Goal: Task Accomplishment & Management: Manage account settings

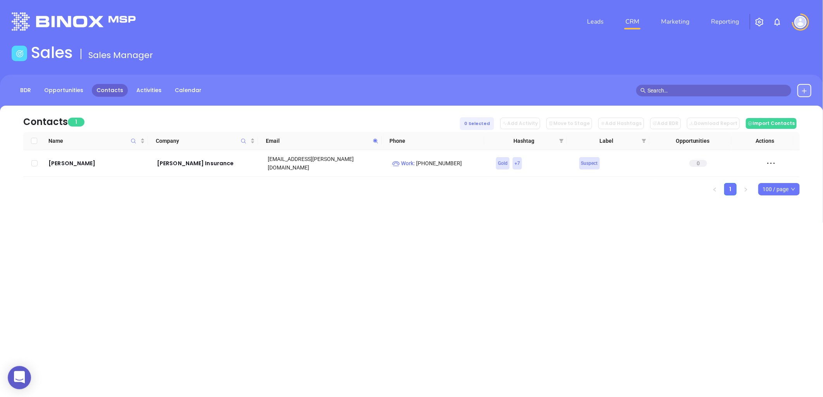
click at [375, 139] on icon at bounding box center [376, 141] width 6 height 6
paste input "dcisi"
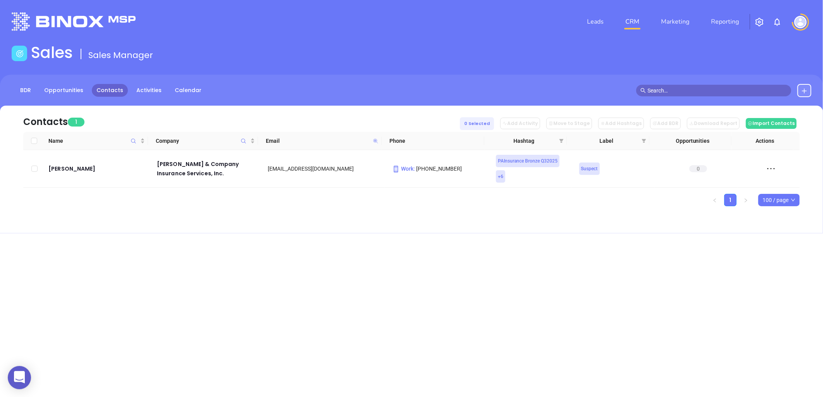
click at [374, 140] on icon at bounding box center [375, 141] width 5 height 5
paste input "vencerins"
click at [374, 140] on icon at bounding box center [375, 141] width 5 height 5
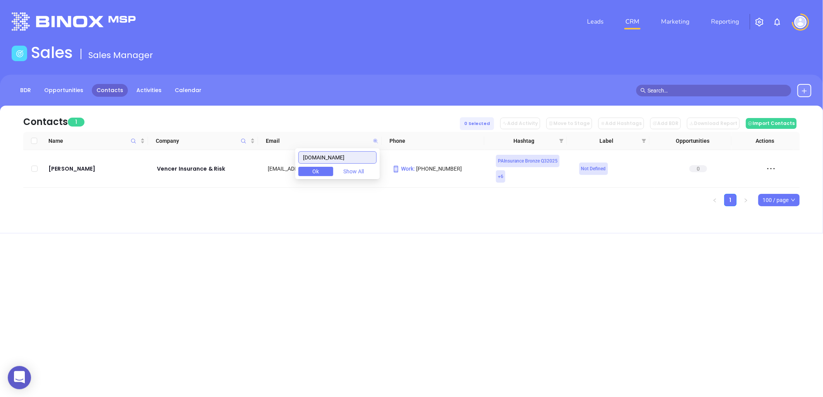
paste input "brandoninsurancegroup"
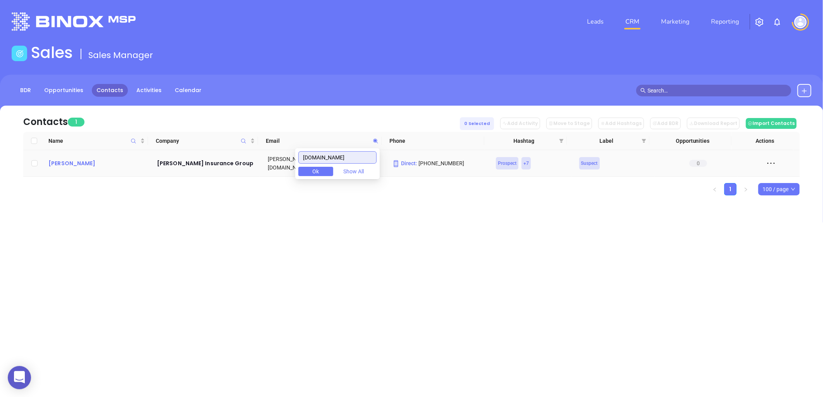
type input "brandoninsurancegroup.com"
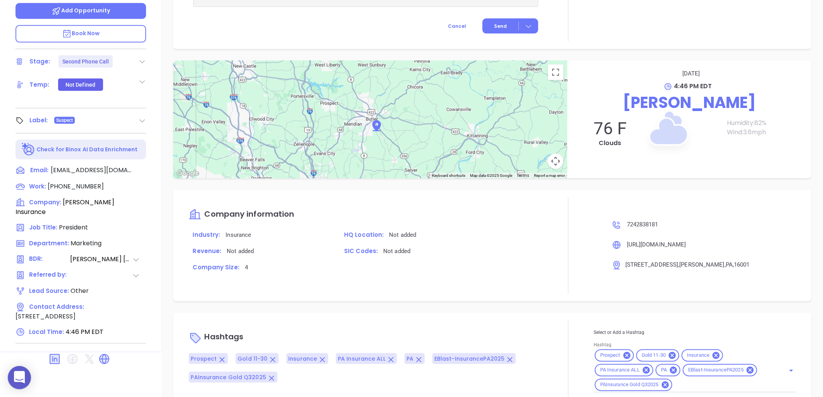
scroll to position [582, 0]
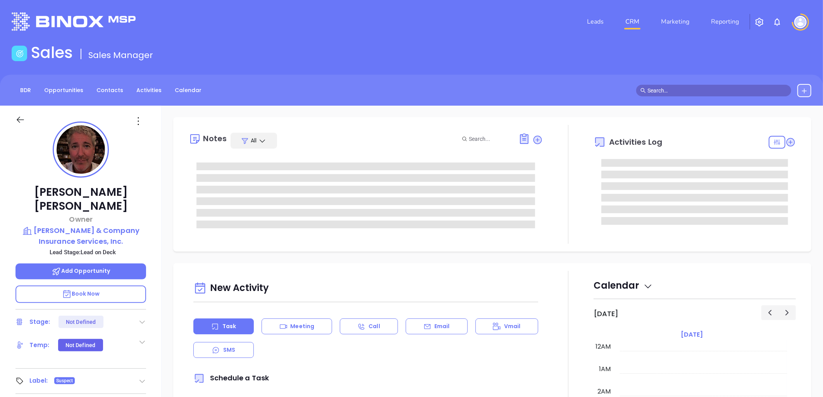
type input "08/21/2025"
type input "Liz Cruz"
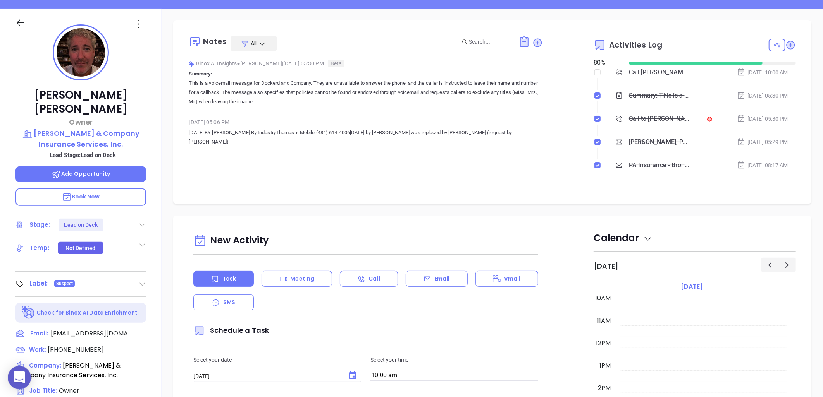
scroll to position [250, 0]
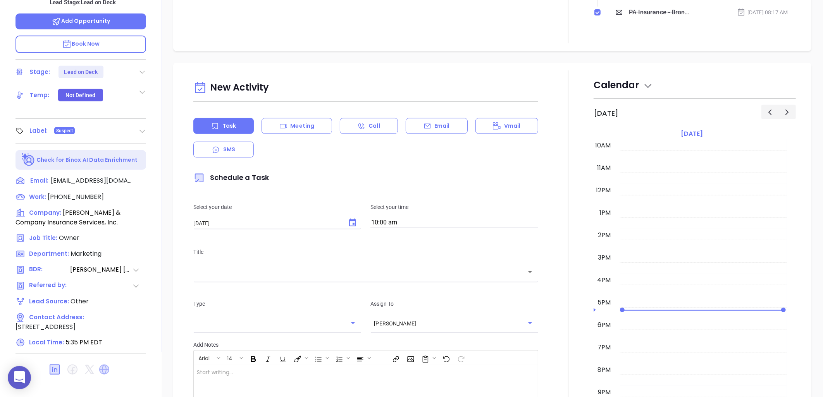
click at [105, 365] on icon at bounding box center [104, 369] width 9 height 9
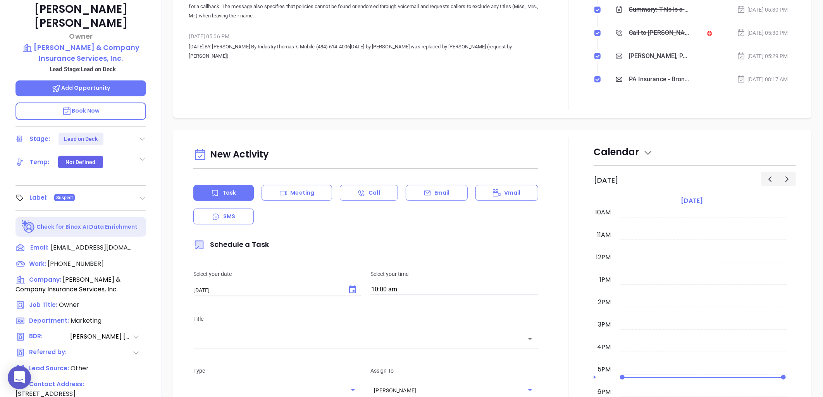
scroll to position [78, 0]
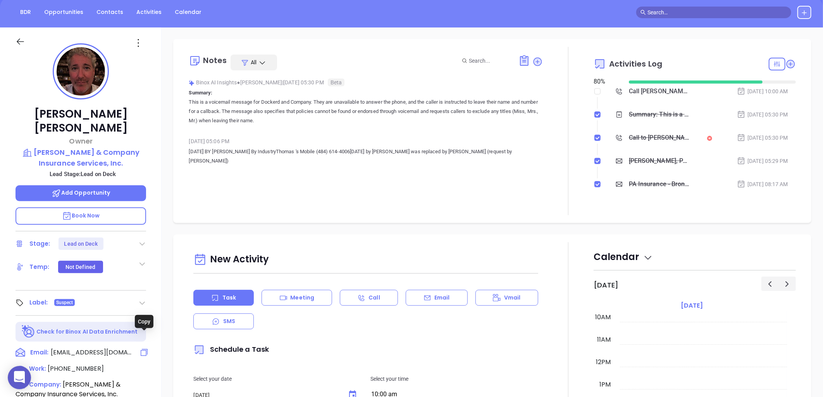
click at [144, 348] on icon at bounding box center [143, 352] width 9 height 9
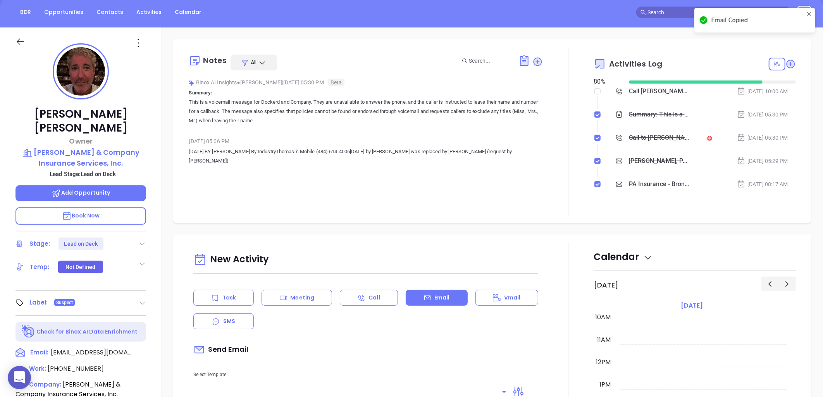
scroll to position [106, 0]
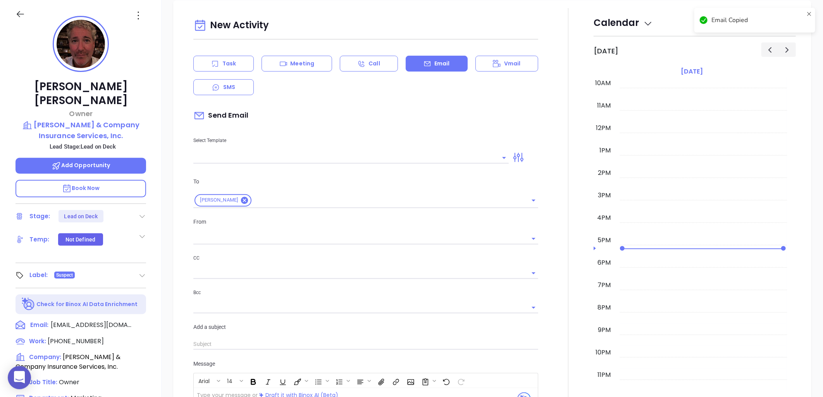
type input "[PERSON_NAME]"
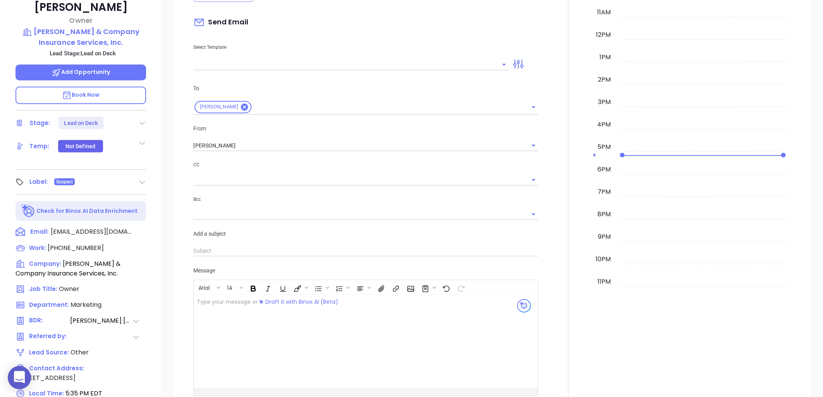
scroll to position [250, 0]
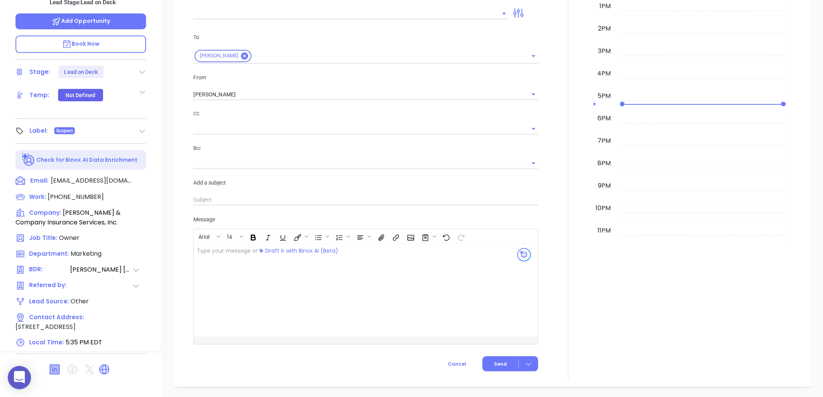
click at [55, 365] on icon at bounding box center [54, 369] width 9 height 9
click at [144, 176] on icon at bounding box center [143, 180] width 9 height 9
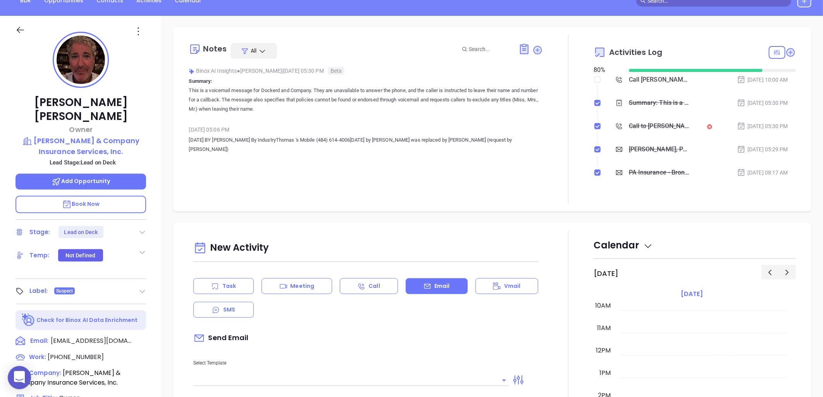
scroll to position [0, 0]
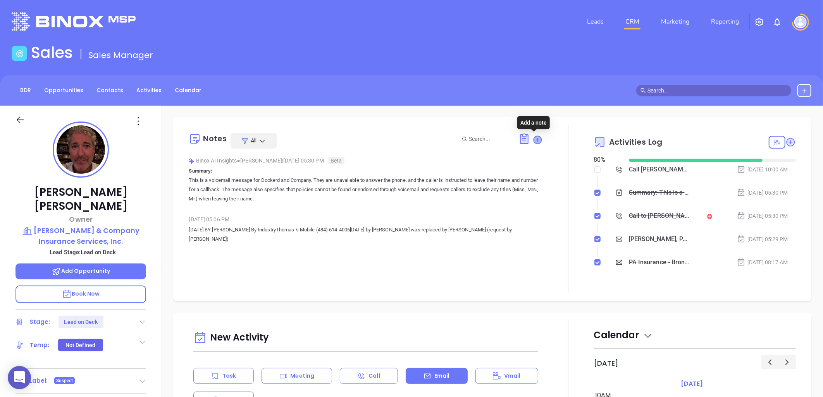
click at [536, 137] on icon at bounding box center [538, 140] width 8 height 8
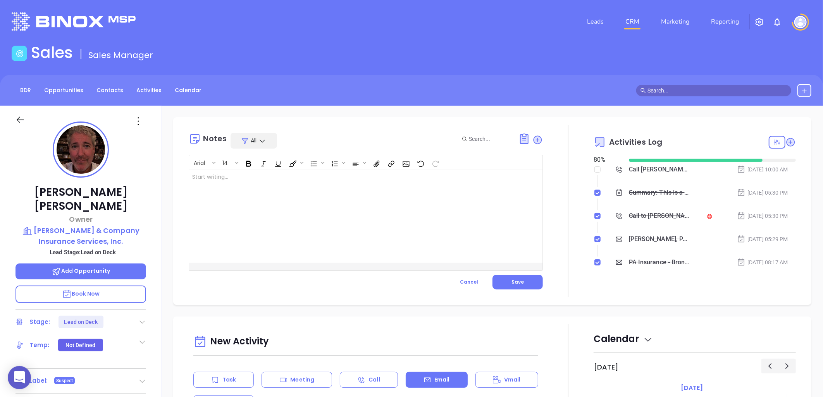
click at [318, 186] on div at bounding box center [353, 216] width 328 height 93
click at [513, 285] on button "Save" at bounding box center [517, 282] width 50 height 15
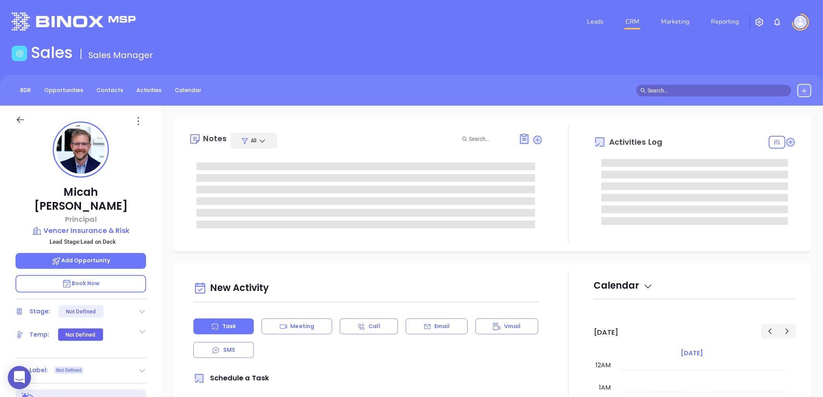
type input "[DATE]"
type input "[PERSON_NAME]"
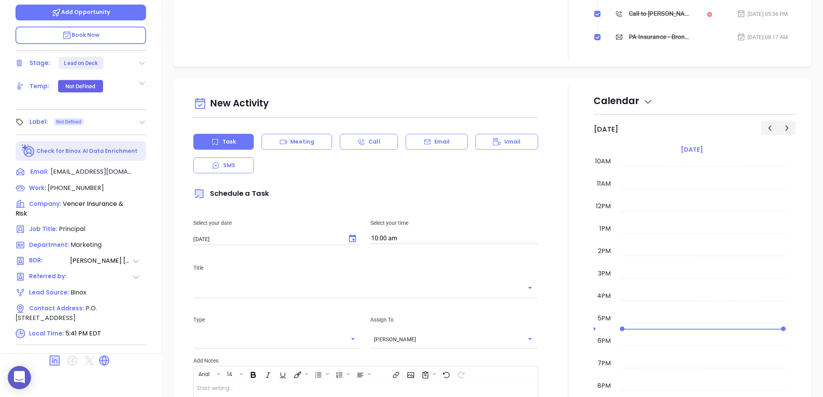
scroll to position [250, 0]
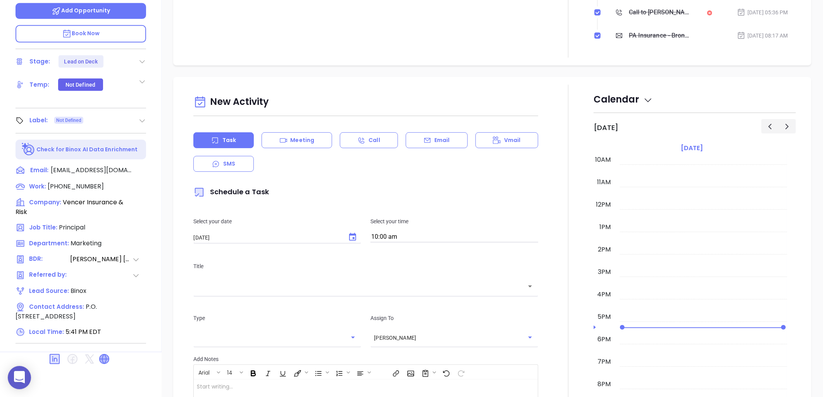
click at [106, 353] on icon at bounding box center [104, 359] width 12 height 12
drag, startPoint x: 145, startPoint y: 155, endPoint x: 5, endPoint y: 252, distance: 170.5
click at [145, 167] on icon at bounding box center [144, 171] width 8 height 8
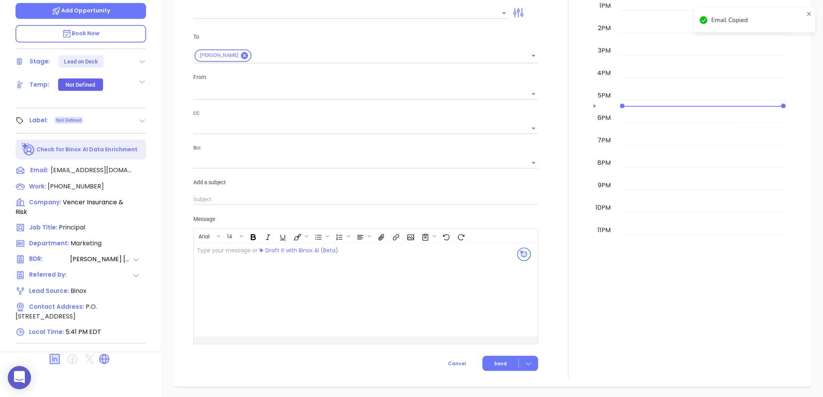
scroll to position [106, 0]
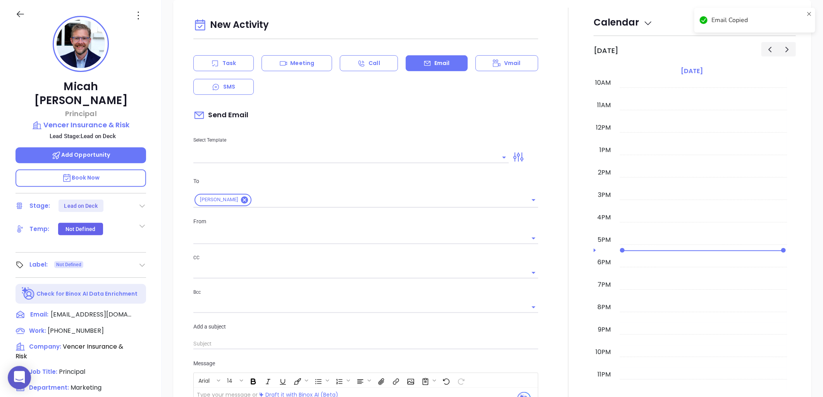
type input "[PERSON_NAME]"
drag, startPoint x: 139, startPoint y: 10, endPoint x: 139, endPoint y: 18, distance: 7.7
click at [139, 11] on icon at bounding box center [138, 15] width 12 height 12
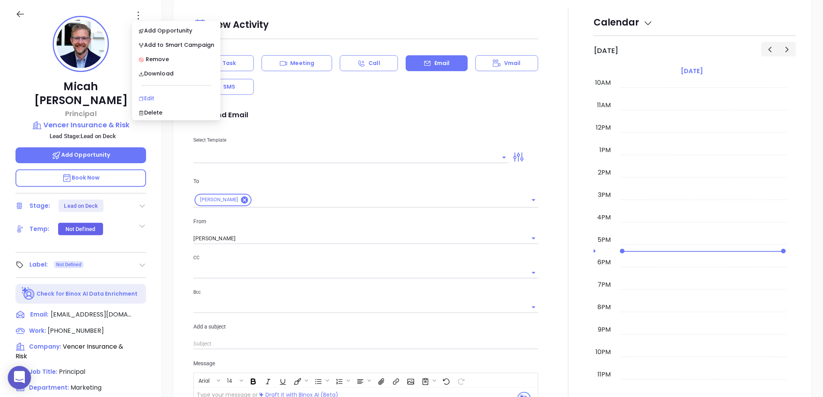
click at [153, 95] on div "Edit" at bounding box center [176, 98] width 76 height 9
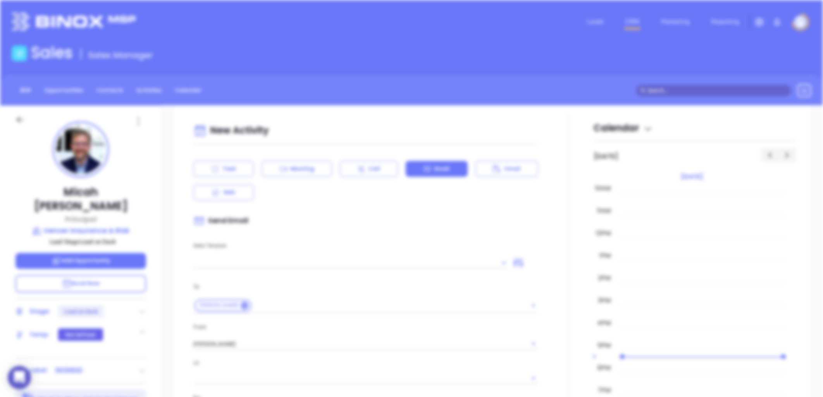
scroll to position [0, 0]
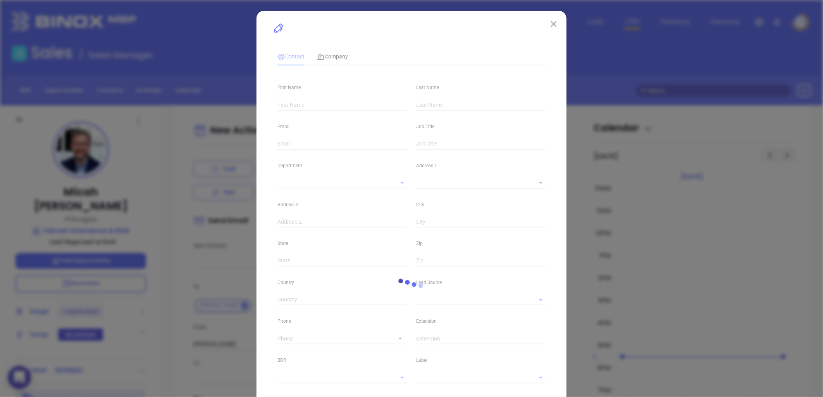
type input "Micah"
type input "[PERSON_NAME]"
type input "[EMAIL_ADDRESS][DOMAIN_NAME]"
type input "Principal"
type textarea "P.O. Box 192"
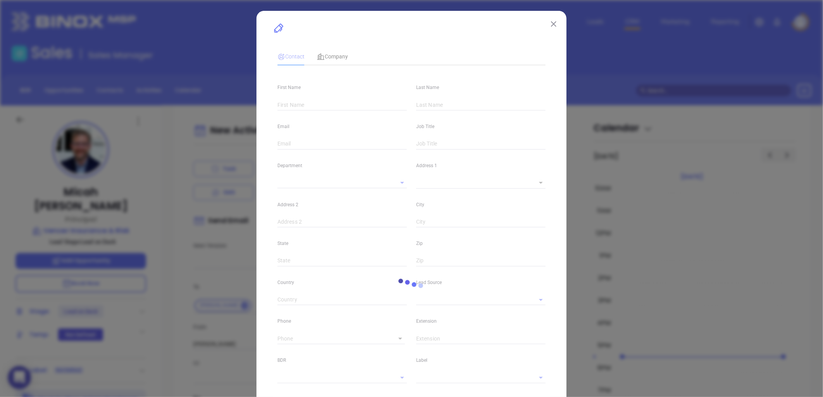
type input "1"
type input "[PERSON_NAME]"
type input "PA"
type input "19065"
type input "[DOMAIN_NAME][URL]"
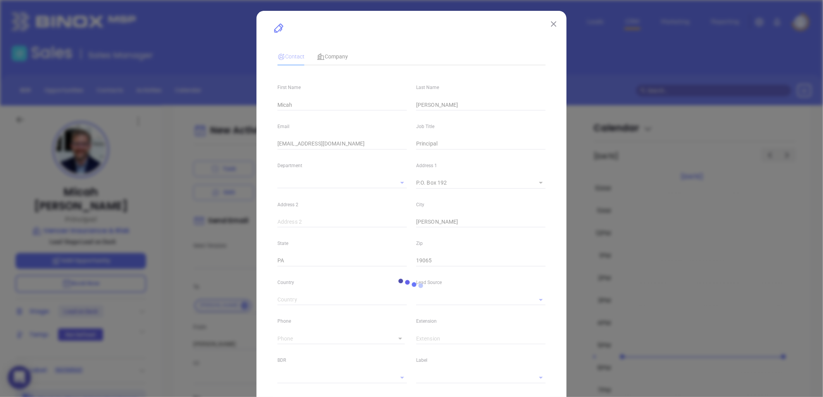
type input "Marketing"
type input "Binox"
type input "[PERSON_NAME]"
type input "Lead on Deck"
type input "[PHONE_NUMBER]"
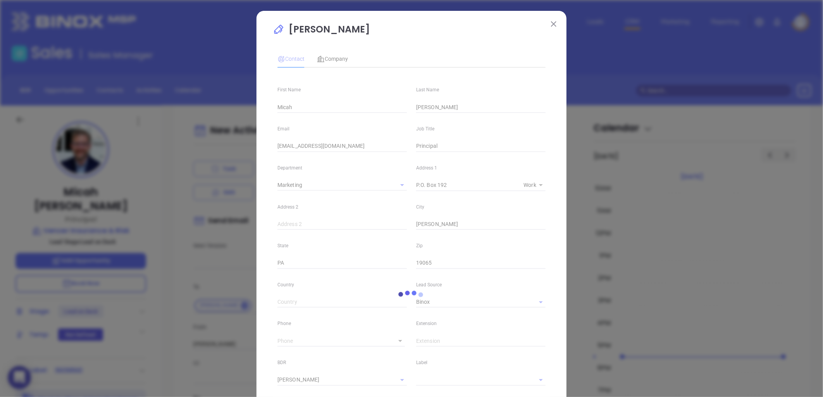
type input "1"
click at [278, 148] on input "[EMAIL_ADDRESS][DOMAIN_NAME]" at bounding box center [341, 147] width 129 height 12
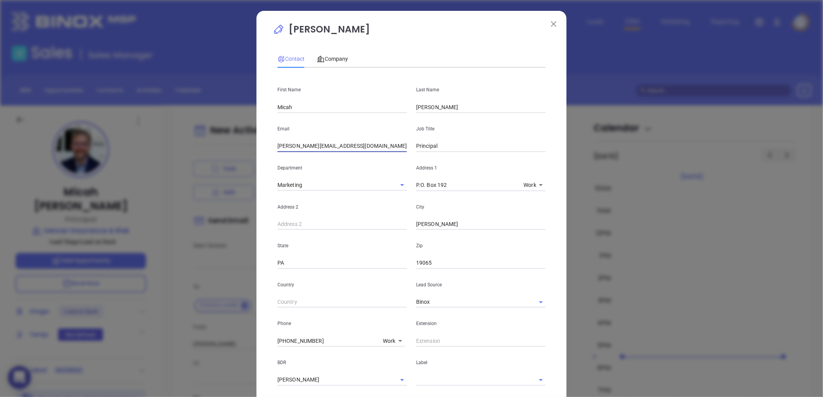
scroll to position [182, 0]
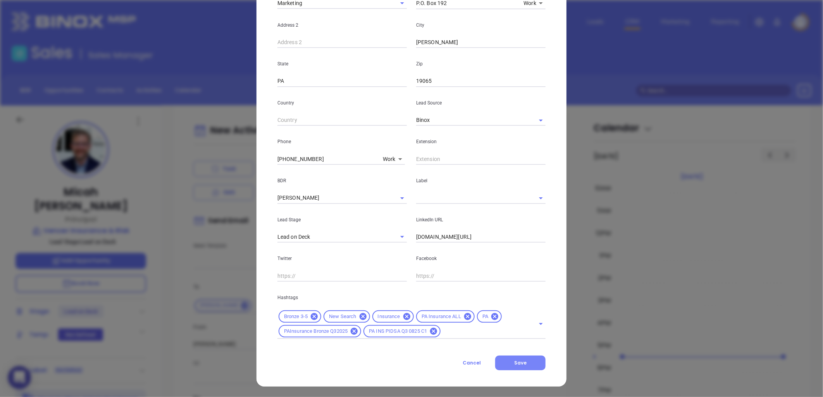
type input "[PERSON_NAME][EMAIL_ADDRESS][DOMAIN_NAME]"
click at [526, 361] on button "Save" at bounding box center [520, 363] width 50 height 15
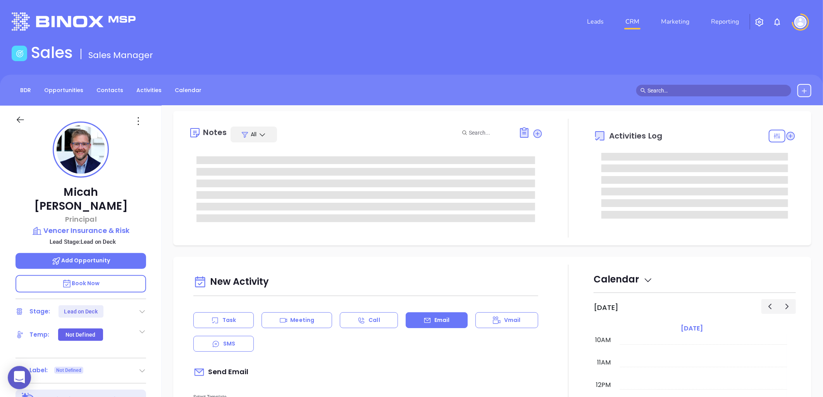
scroll to position [0, 0]
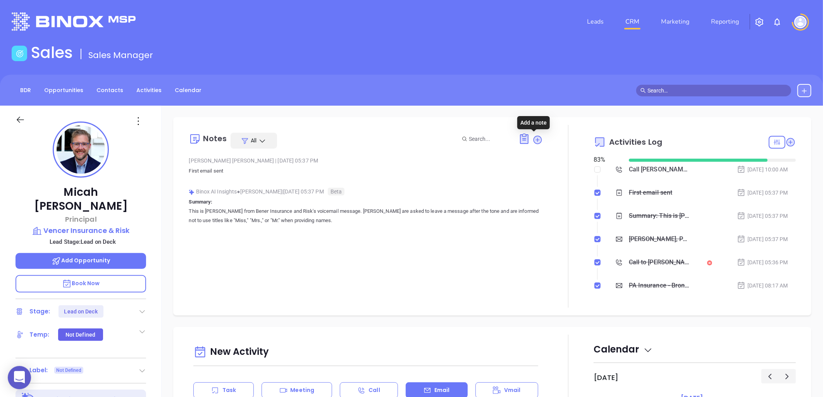
drag, startPoint x: 532, startPoint y: 138, endPoint x: 512, endPoint y: 149, distance: 22.7
click at [534, 139] on icon at bounding box center [538, 140] width 8 height 8
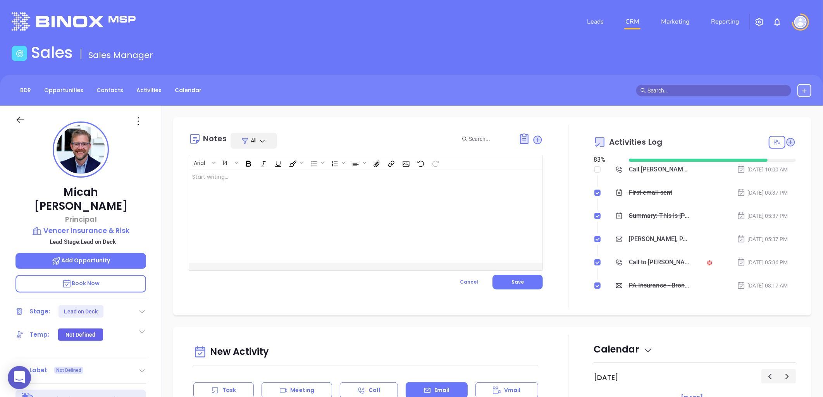
click at [248, 180] on div at bounding box center [353, 216] width 328 height 93
click at [525, 282] on button "Save" at bounding box center [517, 282] width 50 height 15
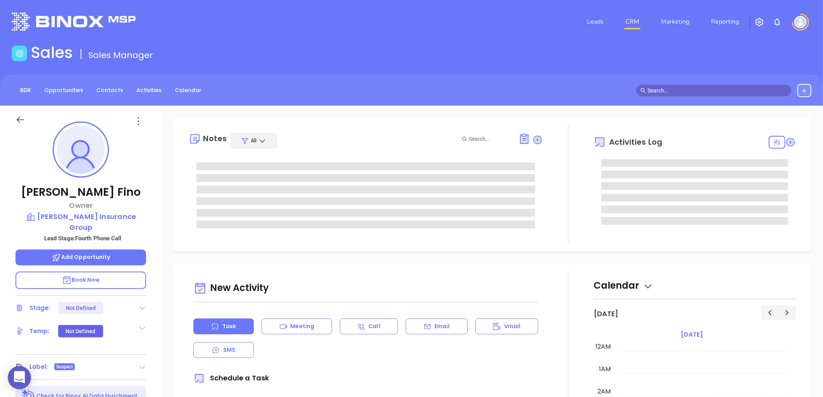
type input "10:00 am"
type input "[DATE]"
type input "[PERSON_NAME]"
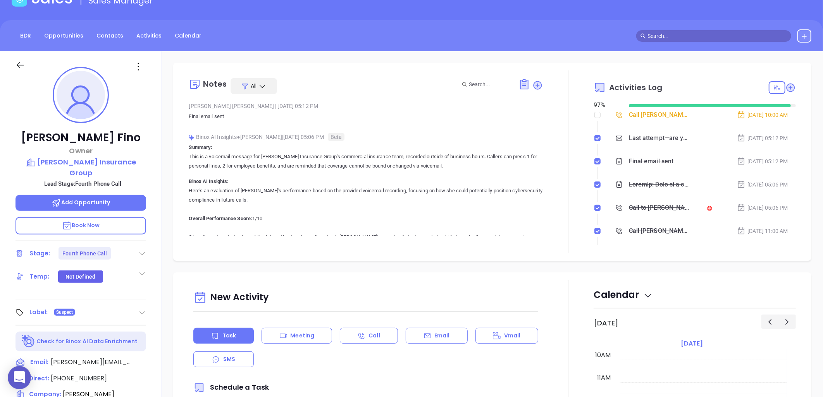
scroll to position [250, 0]
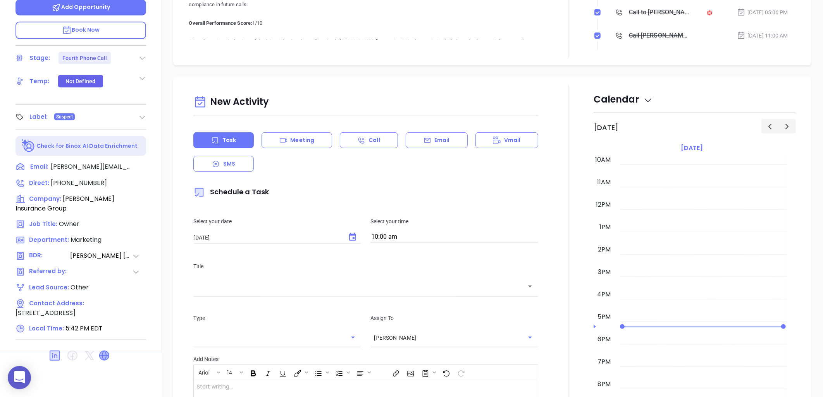
drag, startPoint x: 103, startPoint y: 346, endPoint x: 107, endPoint y: 343, distance: 5.0
click at [104, 351] on icon at bounding box center [104, 355] width 9 height 9
click at [144, 163] on icon at bounding box center [144, 167] width 8 height 8
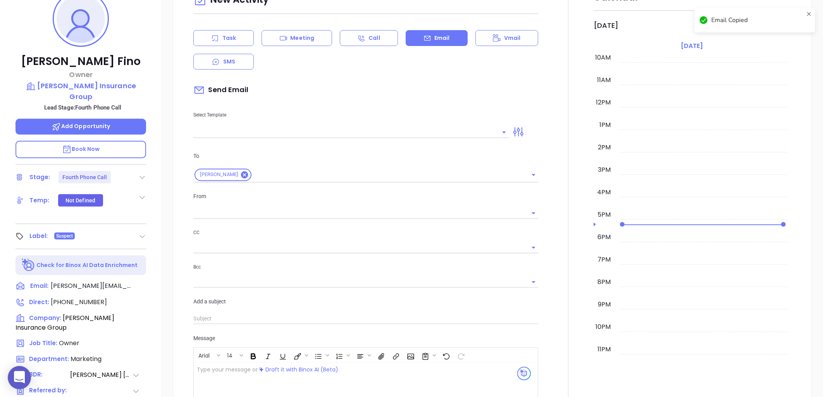
scroll to position [106, 0]
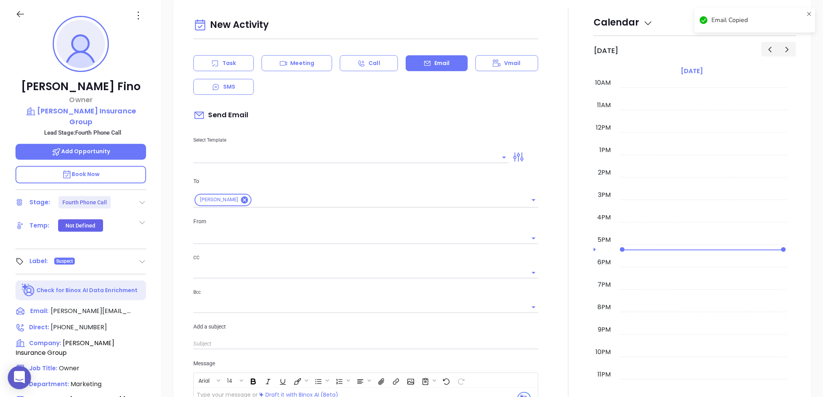
type input "[PERSON_NAME]"
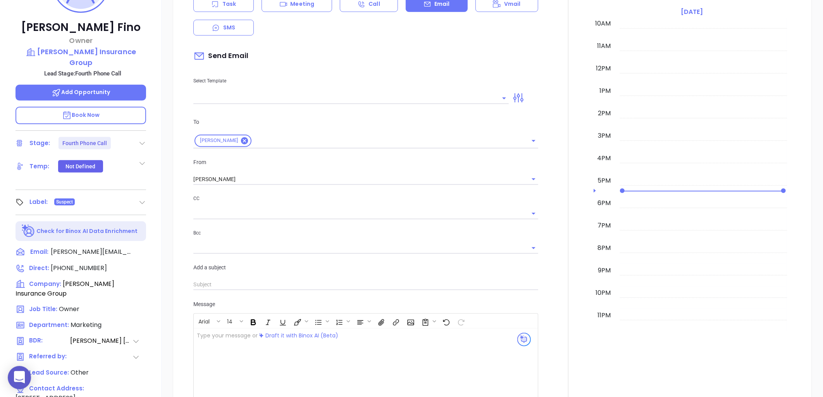
scroll to position [250, 0]
